Goal: Transaction & Acquisition: Obtain resource

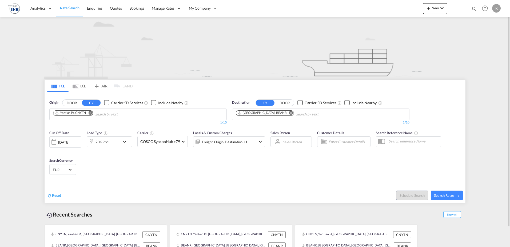
click at [90, 113] on md-icon "Remove" at bounding box center [90, 112] width 4 height 4
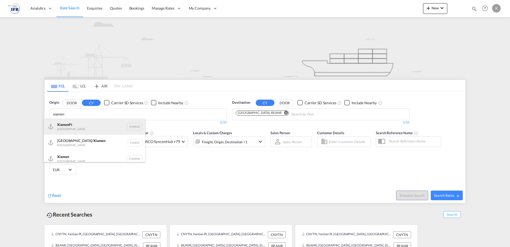
type input "xiamen"
click at [74, 124] on div "Xiamen Pt China CNXMG" at bounding box center [94, 126] width 101 height 16
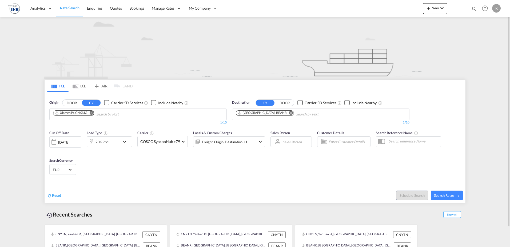
click at [62, 138] on div "[DATE]" at bounding box center [65, 141] width 32 height 11
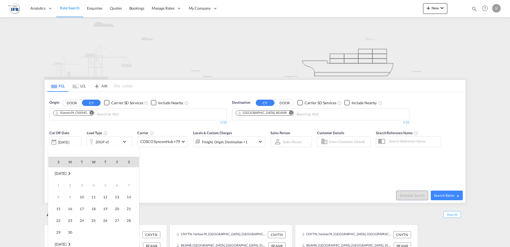
scroll to position [212, 0]
click at [95, 209] on span "17" at bounding box center [93, 208] width 11 height 11
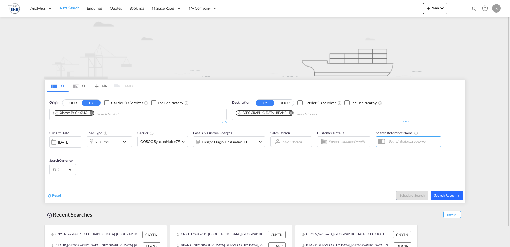
click at [441, 193] on span "Search Rates" at bounding box center [447, 195] width 26 height 4
type input "CNXMG to BEANR / [DATE]"
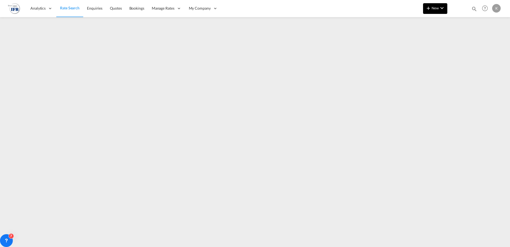
click at [442, 7] on md-icon "icon-chevron-down" at bounding box center [442, 8] width 6 height 6
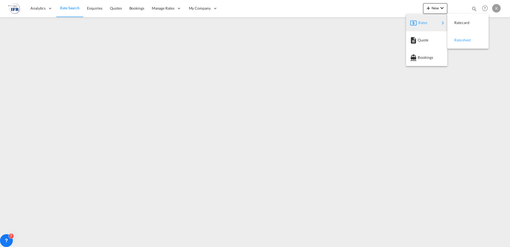
click at [465, 42] on div "Ratesheet" at bounding box center [464, 39] width 20 height 13
